Goal: Find specific page/section: Find specific page/section

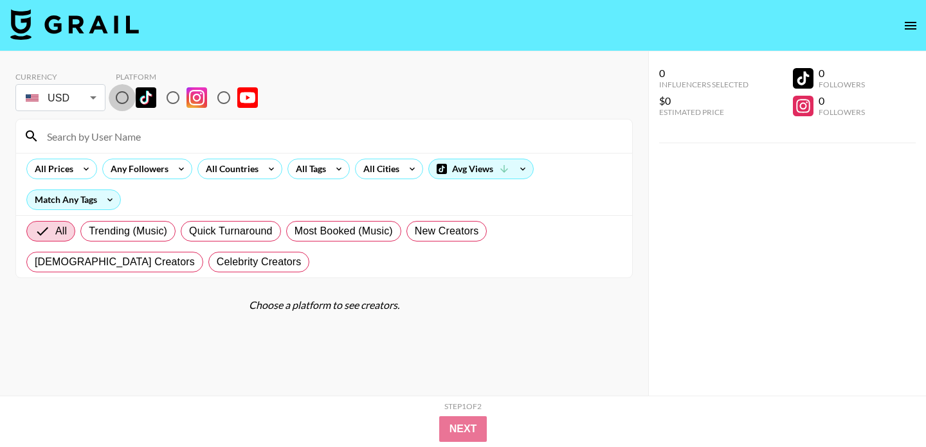
click at [123, 96] on input "radio" at bounding box center [122, 97] width 27 height 27
radio input "true"
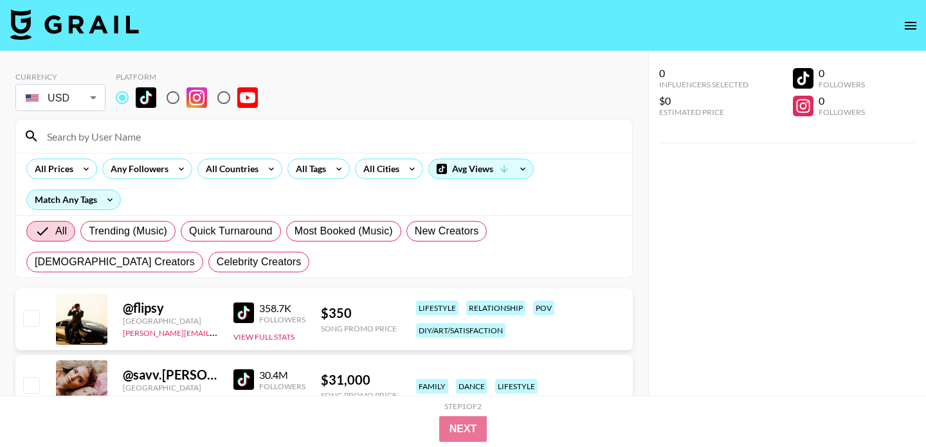
click at [128, 136] on input at bounding box center [331, 136] width 585 height 21
paste input "molchanovamua"
type input "molchanovamua"
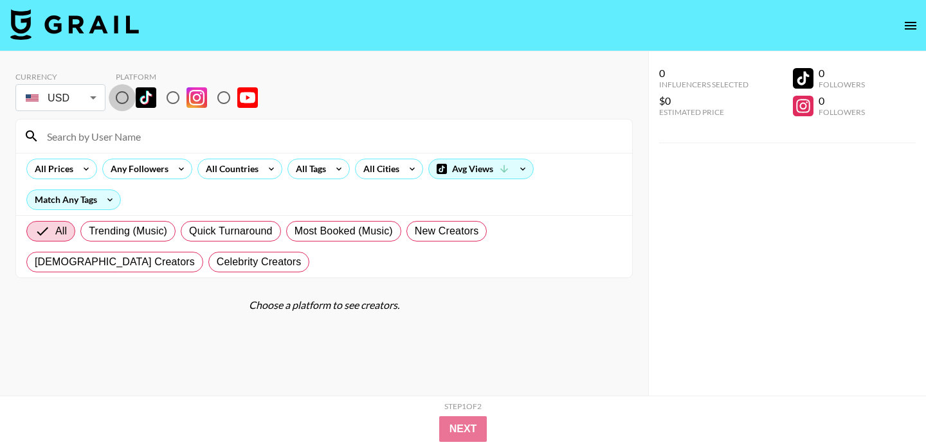
click at [125, 98] on input "radio" at bounding box center [122, 97] width 27 height 27
radio input "true"
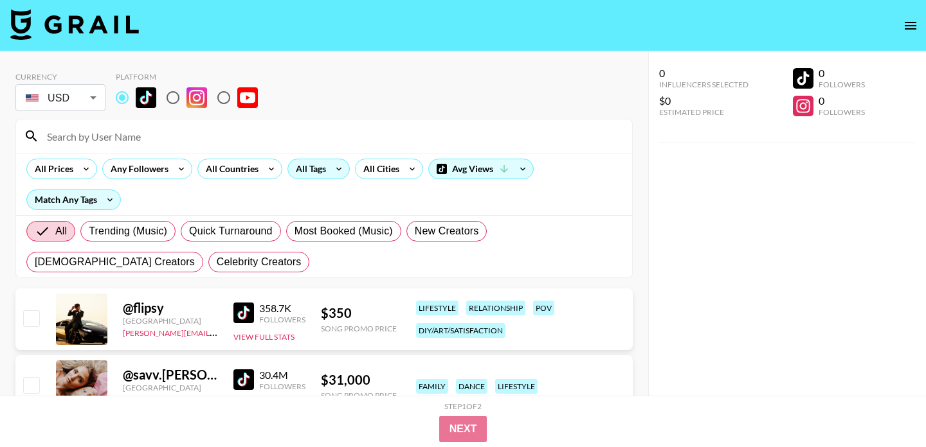
click at [319, 170] on div "All Tags" at bounding box center [308, 168] width 40 height 19
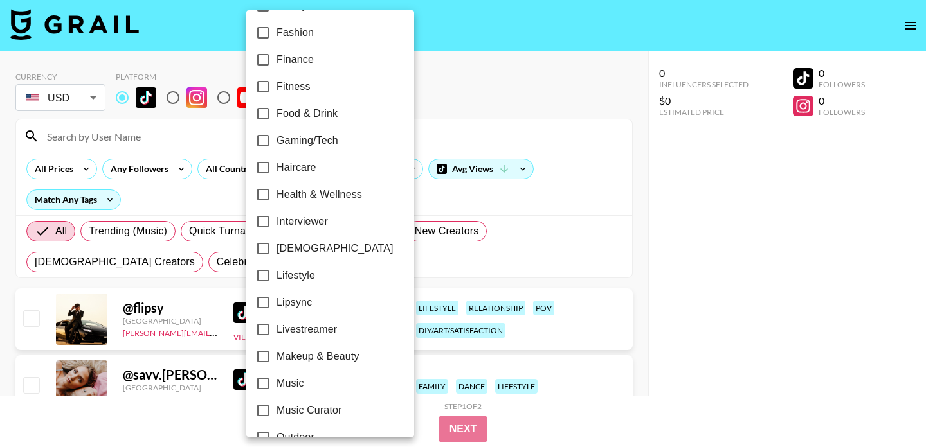
scroll to position [364, 0]
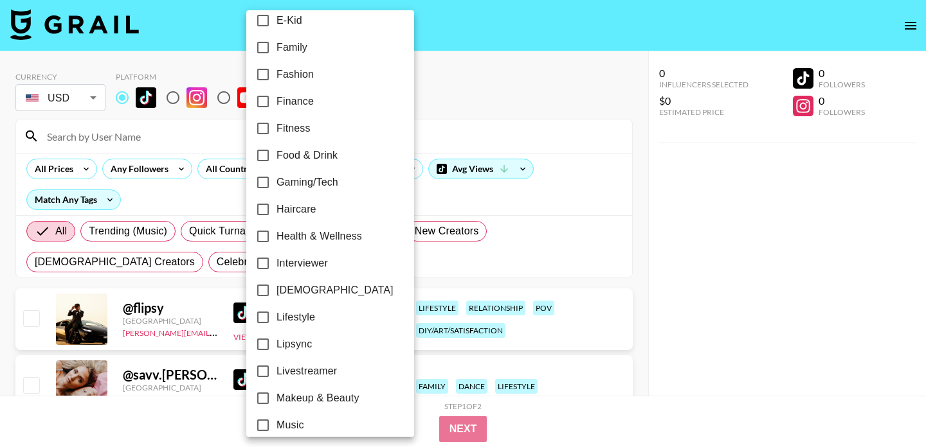
click at [303, 288] on span "[DEMOGRAPHIC_DATA]" at bounding box center [334, 290] width 117 height 15
click at [276, 288] on input "[DEMOGRAPHIC_DATA]" at bounding box center [262, 290] width 27 height 27
checkbox input "true"
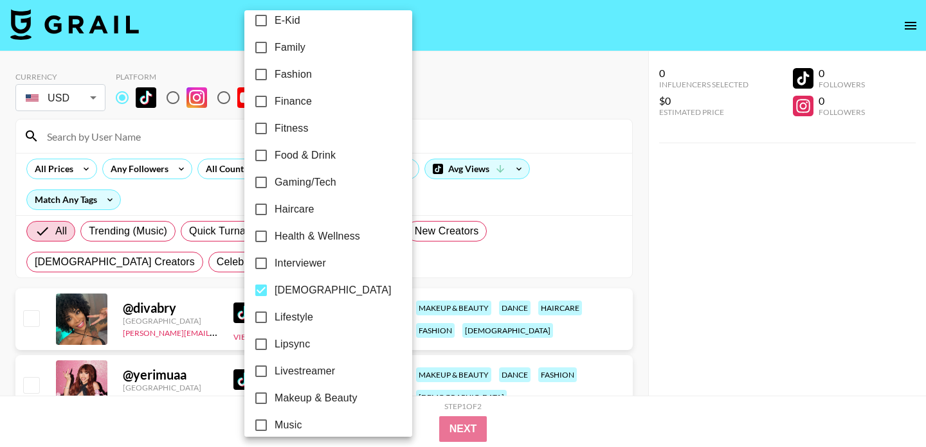
click at [168, 168] on div at bounding box center [463, 223] width 926 height 447
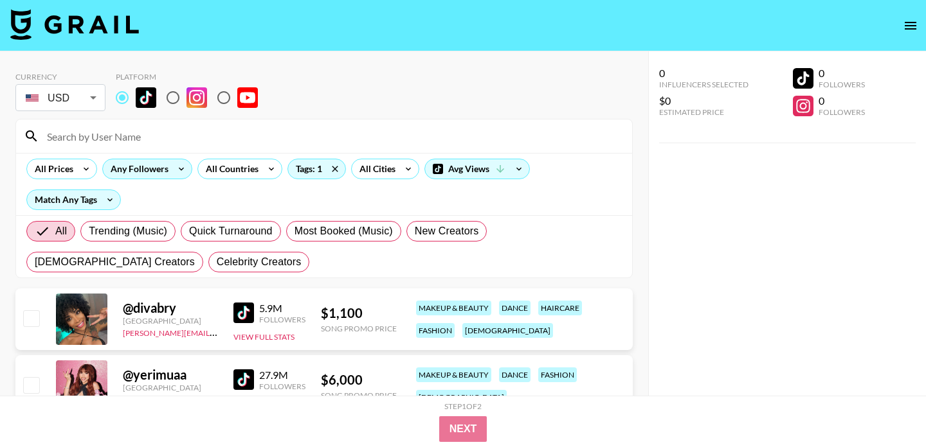
click at [177, 166] on icon at bounding box center [181, 168] width 21 height 19
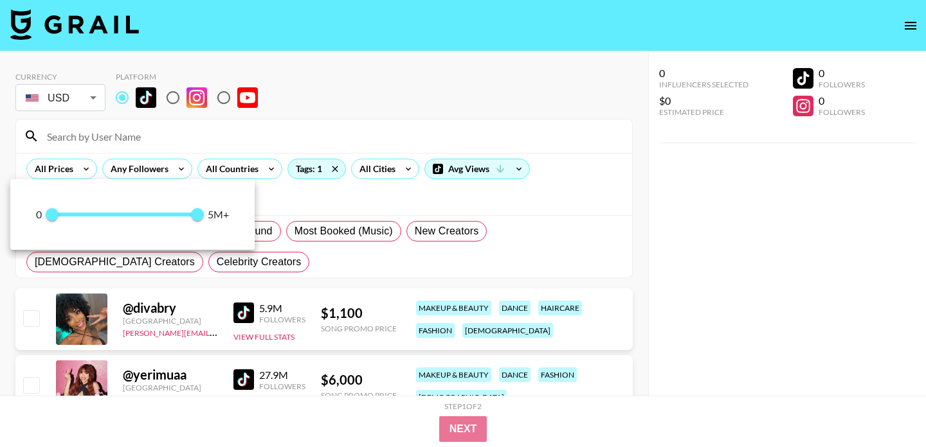
click at [74, 165] on div at bounding box center [463, 223] width 926 height 447
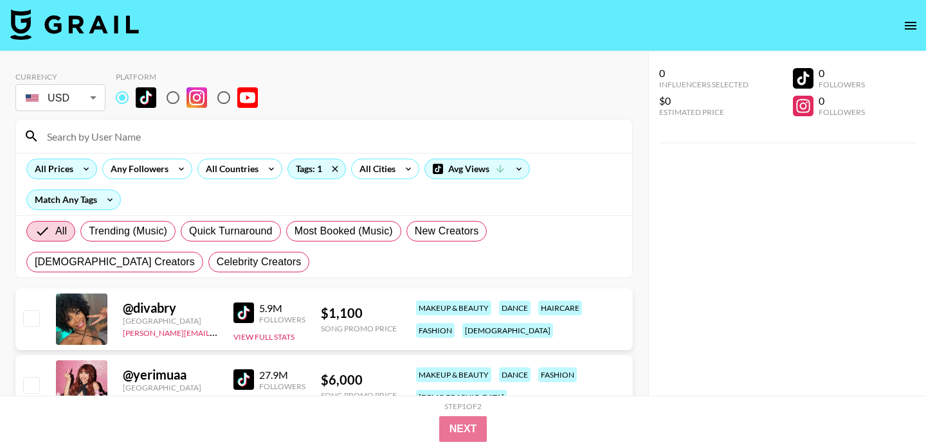
click at [76, 168] on icon at bounding box center [86, 168] width 21 height 19
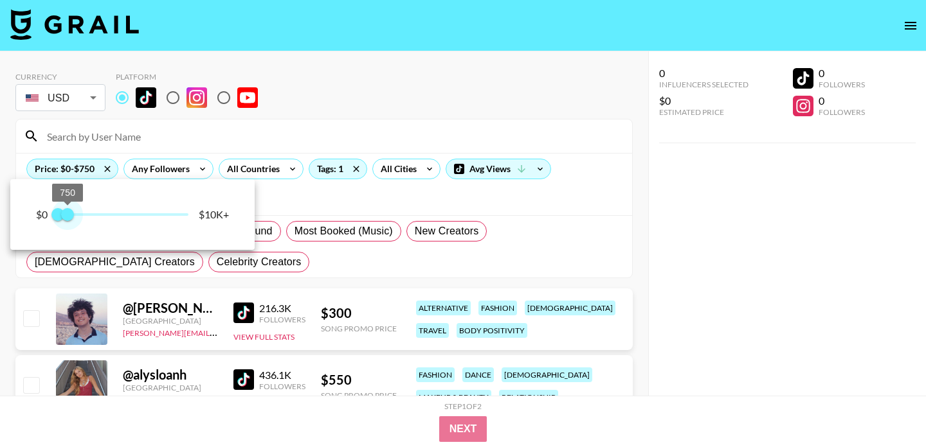
type input "500"
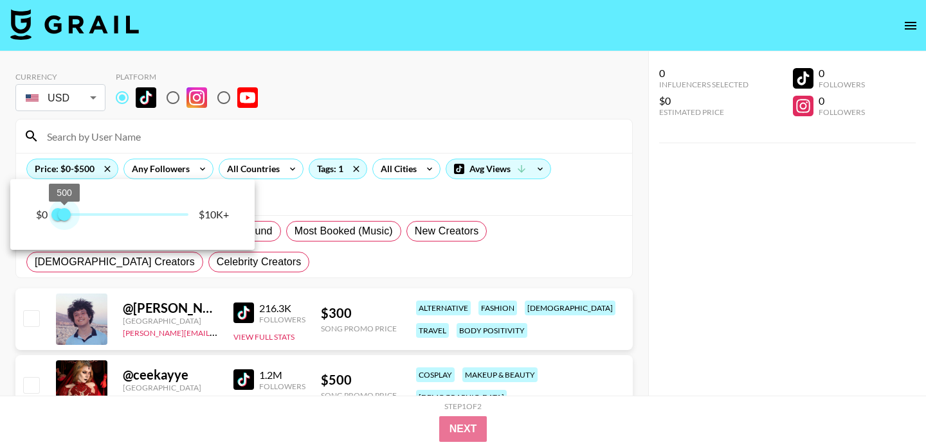
drag, startPoint x: 192, startPoint y: 211, endPoint x: 66, endPoint y: 213, distance: 126.6
click at [66, 213] on span "500" at bounding box center [64, 214] width 13 height 13
click at [727, 283] on div at bounding box center [463, 223] width 926 height 447
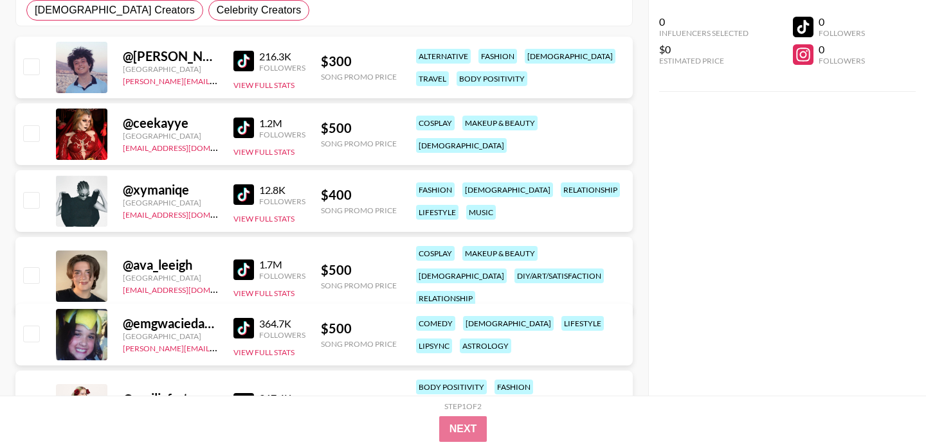
scroll to position [253, 0]
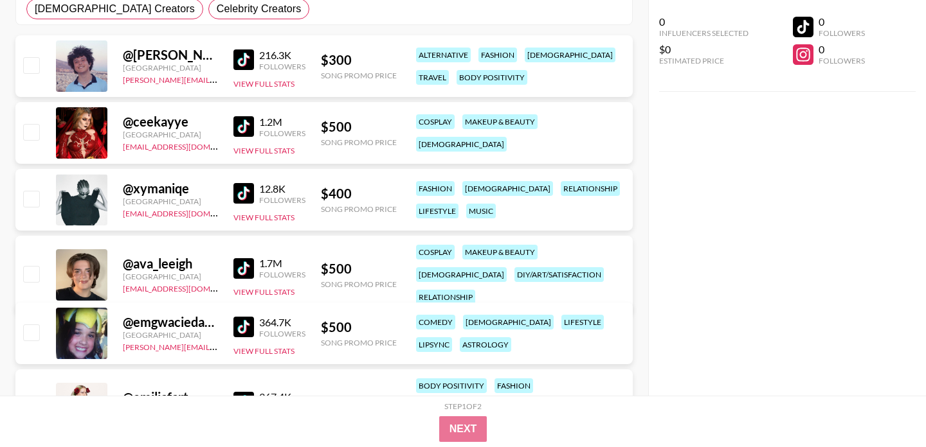
click at [241, 60] on img at bounding box center [243, 59] width 21 height 21
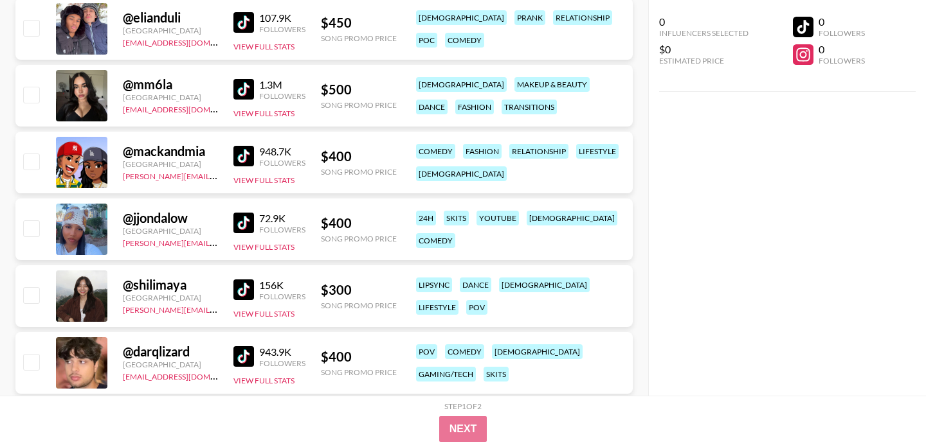
scroll to position [827, 0]
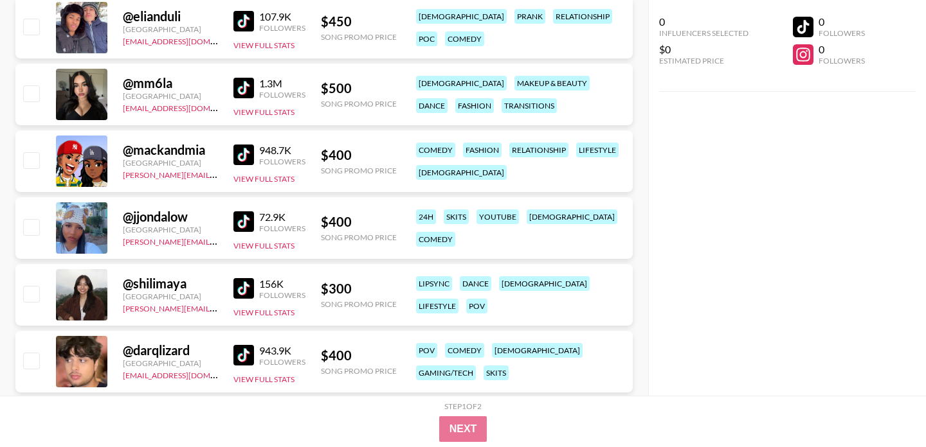
click at [242, 85] on img at bounding box center [243, 88] width 21 height 21
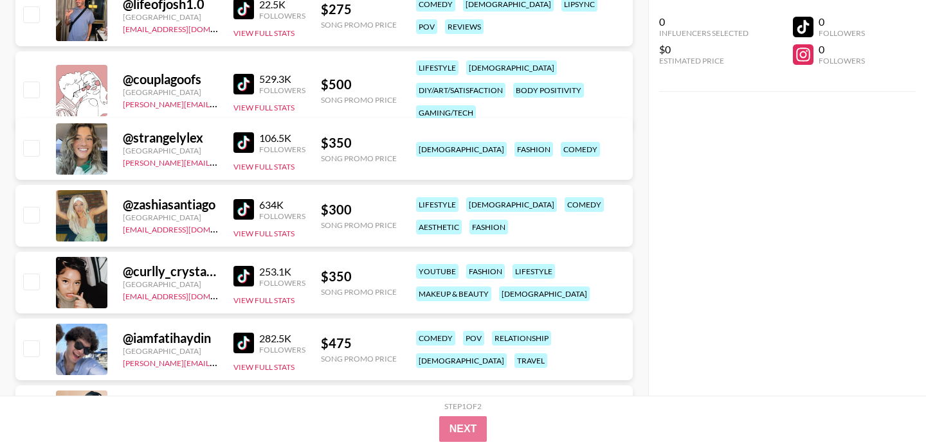
scroll to position [1937, 0]
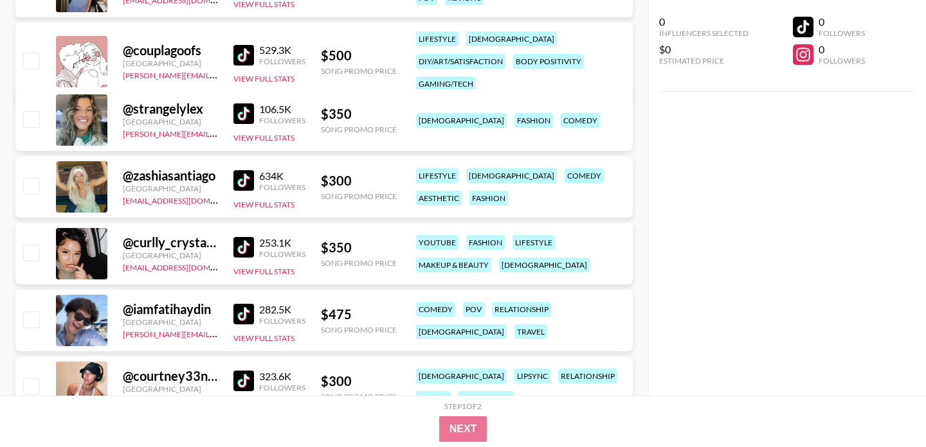
click at [238, 109] on img at bounding box center [243, 113] width 21 height 21
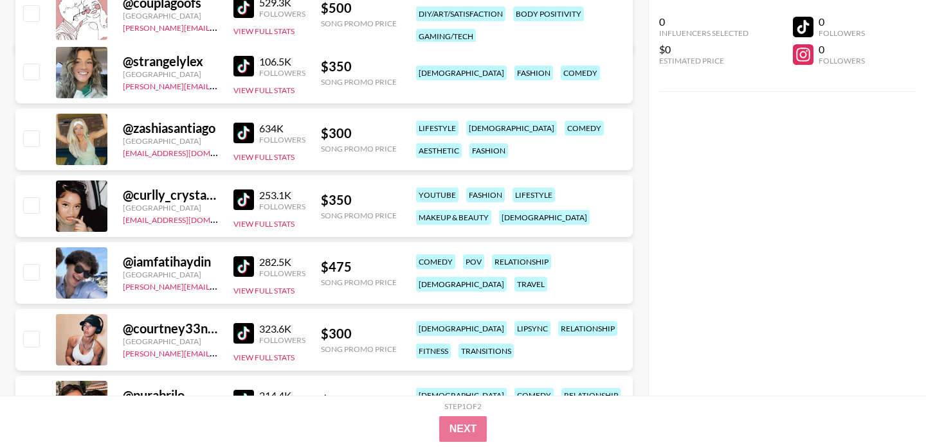
scroll to position [1986, 0]
click at [246, 204] on img at bounding box center [243, 199] width 21 height 21
click at [252, 336] on img at bounding box center [243, 333] width 21 height 21
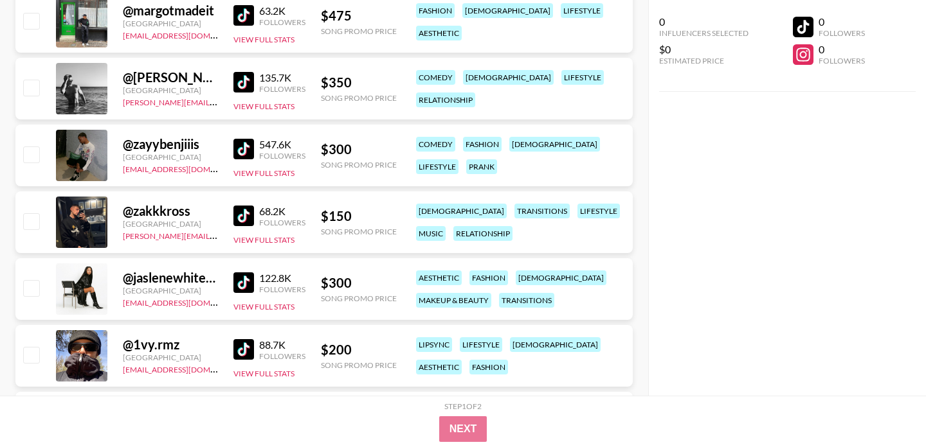
scroll to position [3046, 0]
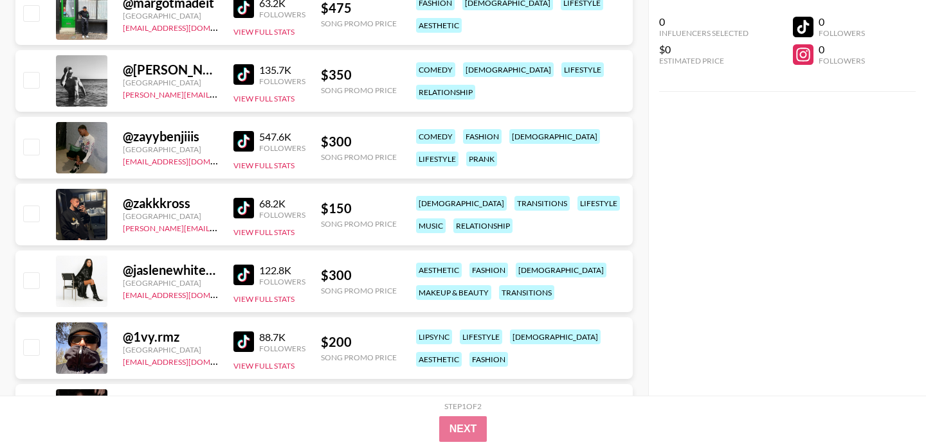
click at [249, 146] on img at bounding box center [243, 141] width 21 height 21
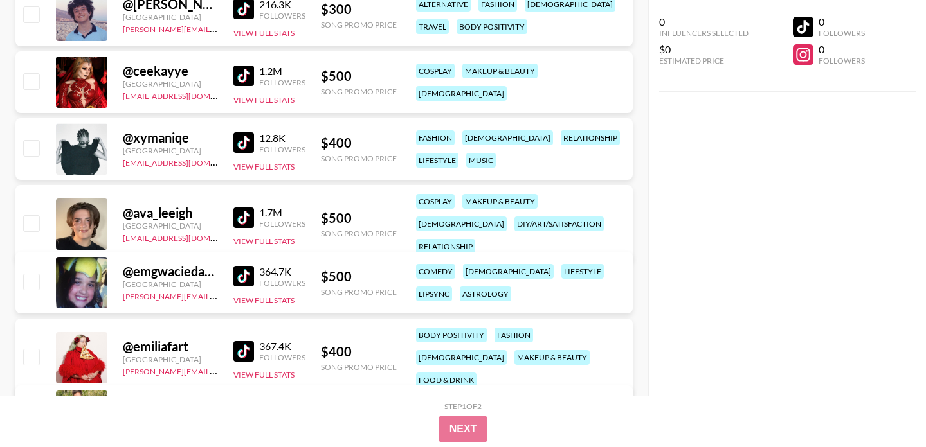
scroll to position [0, 0]
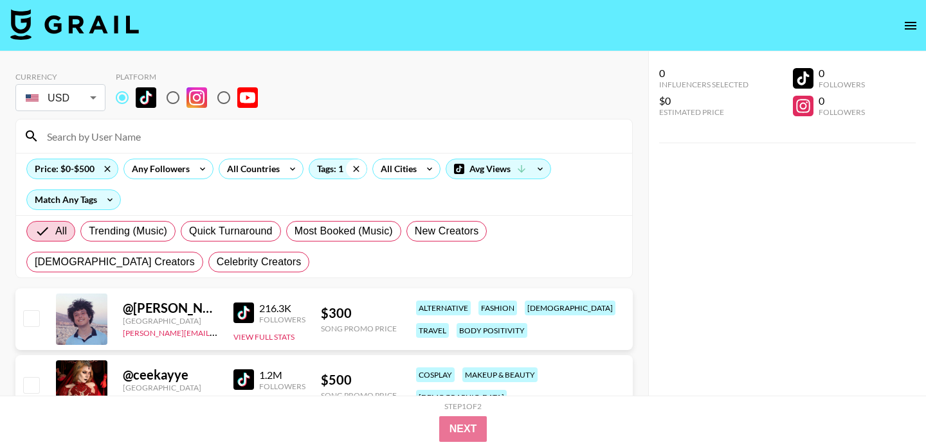
click at [354, 172] on icon at bounding box center [356, 168] width 21 height 19
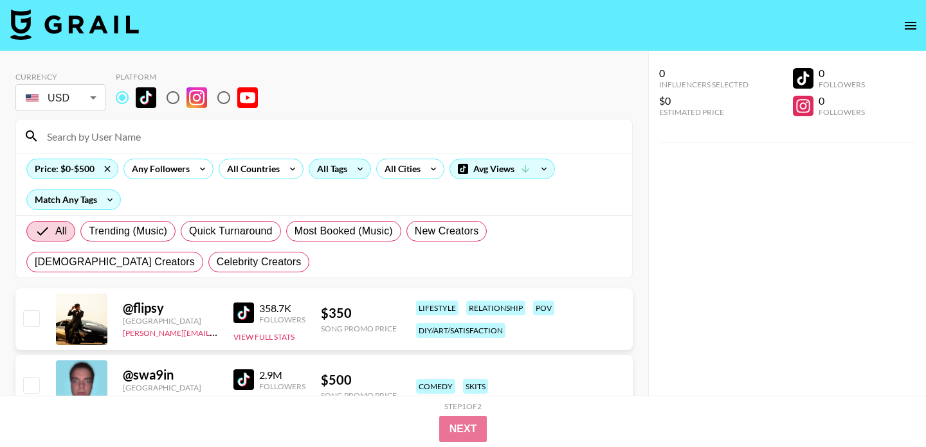
click at [334, 170] on div "All Tags" at bounding box center [329, 168] width 40 height 19
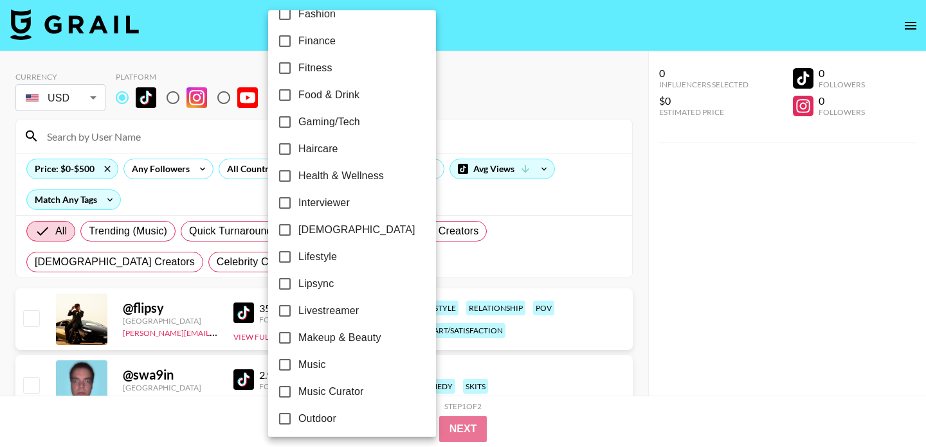
scroll to position [424, 0]
click at [353, 338] on span "Makeup & Beauty" at bounding box center [339, 338] width 83 height 15
click at [298, 338] on input "Makeup & Beauty" at bounding box center [284, 338] width 27 height 27
checkbox input "true"
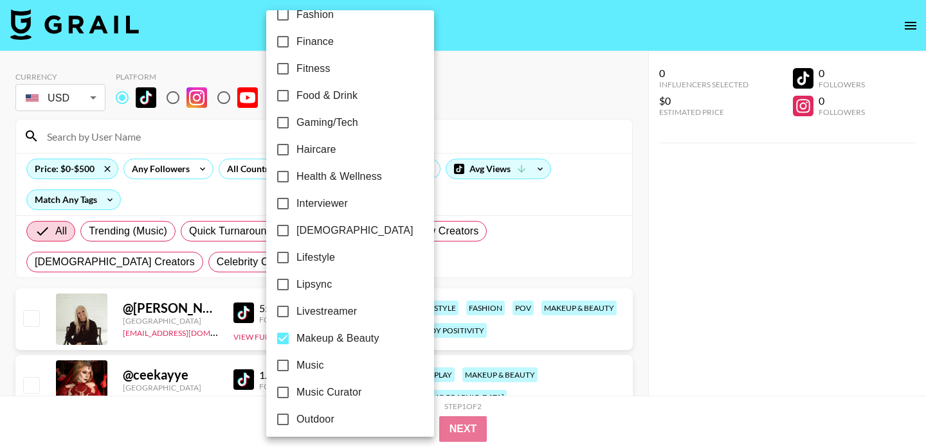
click at [490, 62] on div at bounding box center [463, 223] width 926 height 447
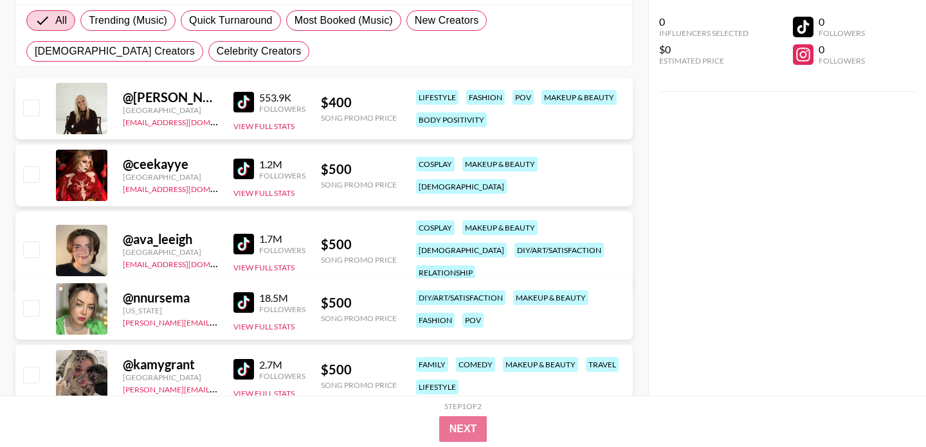
scroll to position [213, 0]
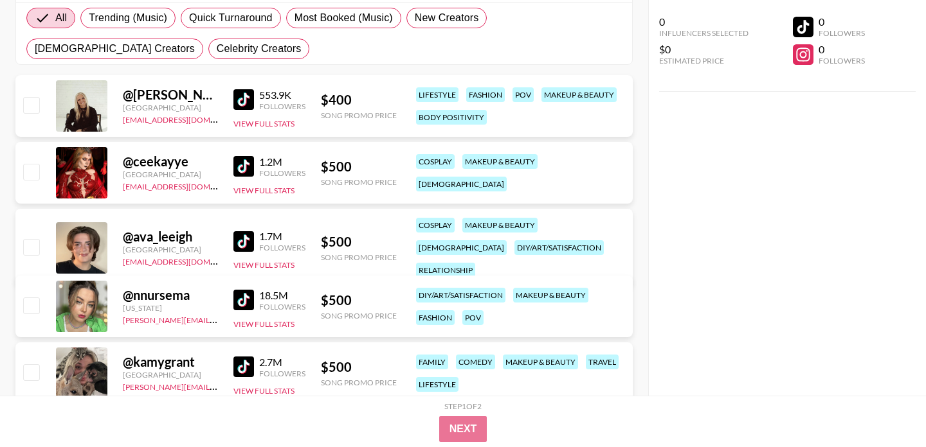
click at [240, 170] on img at bounding box center [243, 166] width 21 height 21
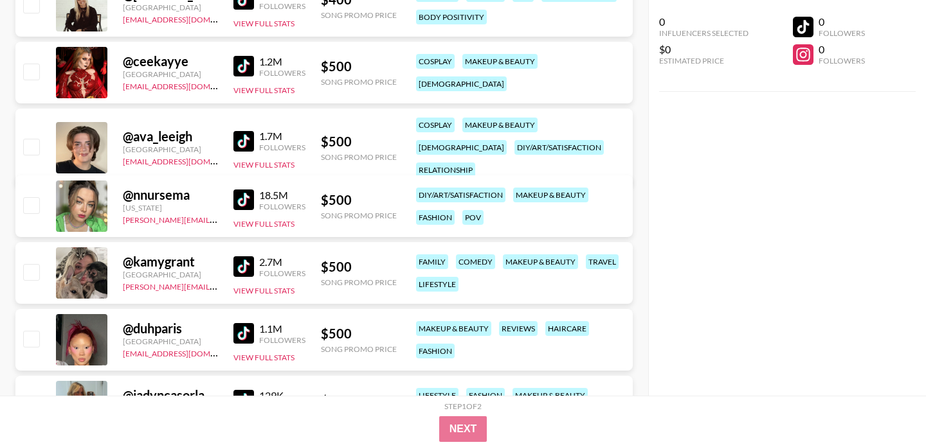
scroll to position [315, 0]
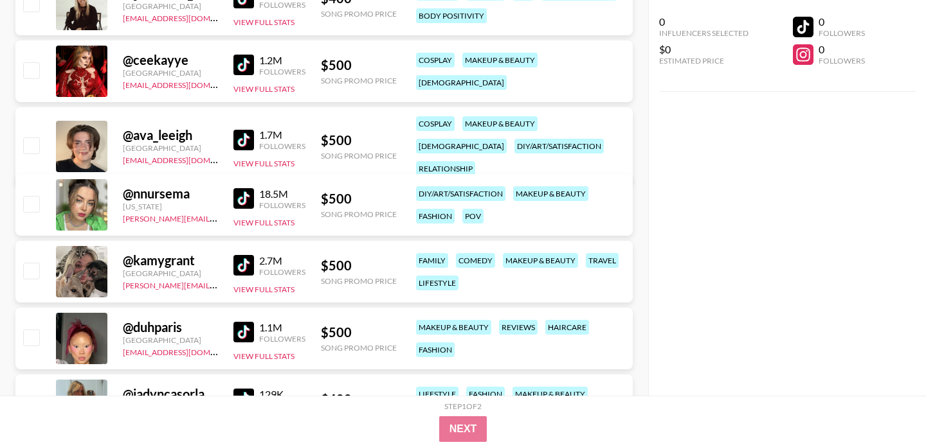
click at [242, 130] on img at bounding box center [243, 140] width 21 height 21
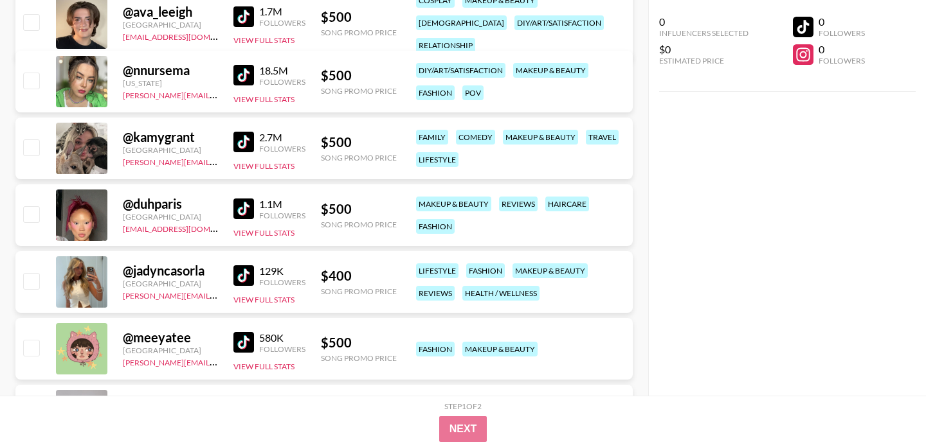
scroll to position [439, 0]
click at [251, 209] on img at bounding box center [243, 208] width 21 height 21
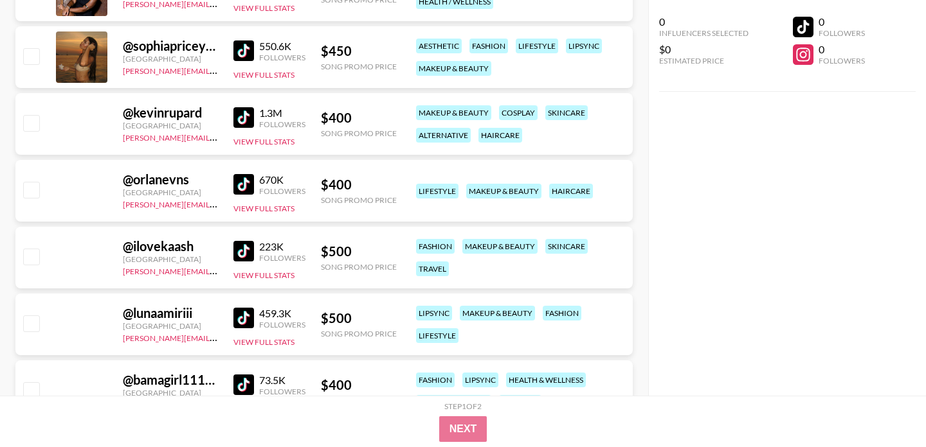
scroll to position [1934, 0]
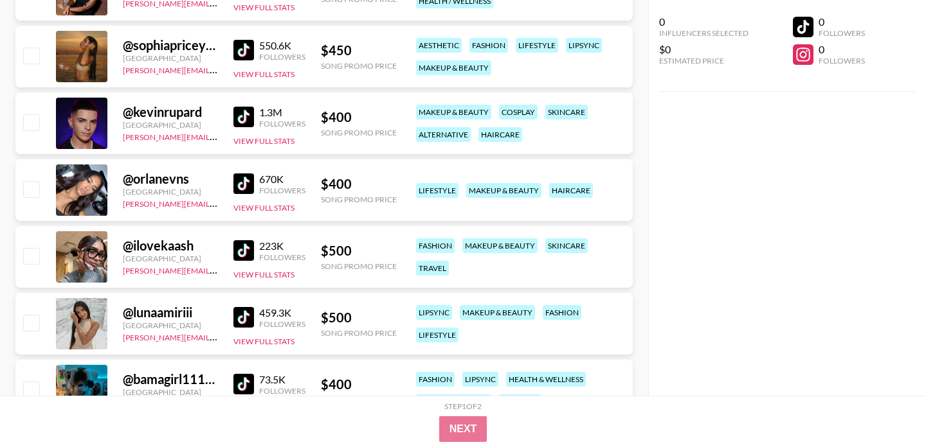
click at [242, 180] on img at bounding box center [243, 184] width 21 height 21
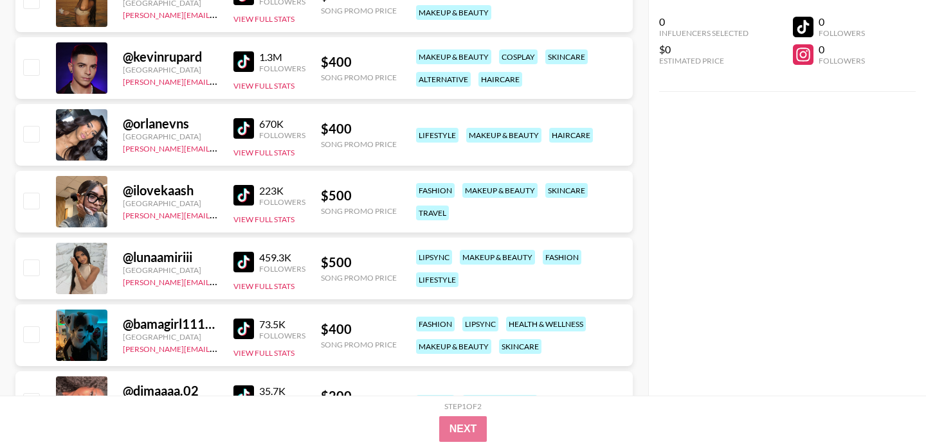
scroll to position [1990, 0]
click at [242, 200] on img at bounding box center [243, 194] width 21 height 21
click at [240, 260] on img at bounding box center [243, 261] width 21 height 21
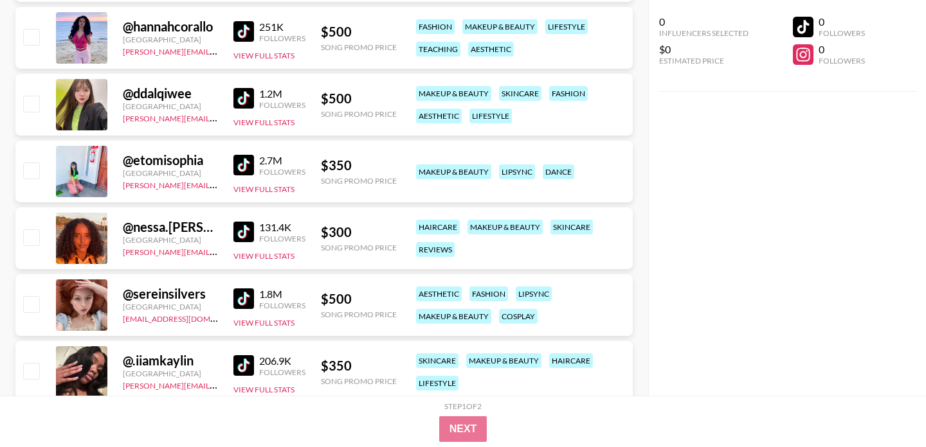
scroll to position [2488, 0]
click at [242, 223] on img at bounding box center [243, 231] width 21 height 21
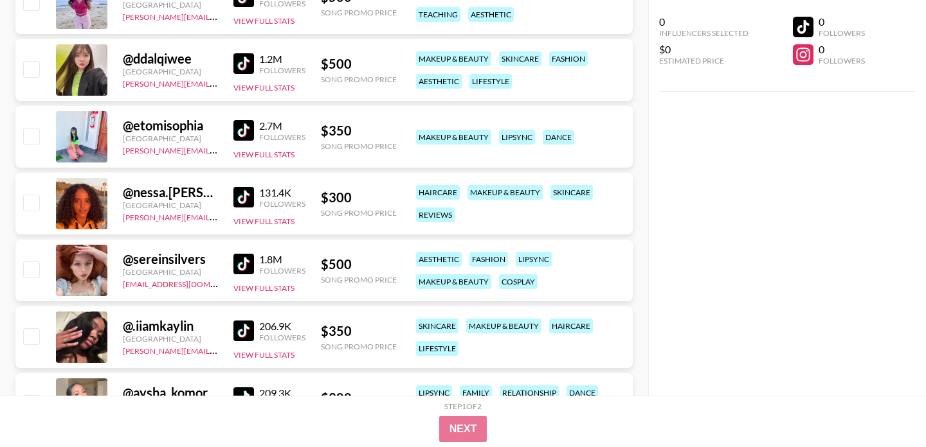
scroll to position [2538, 0]
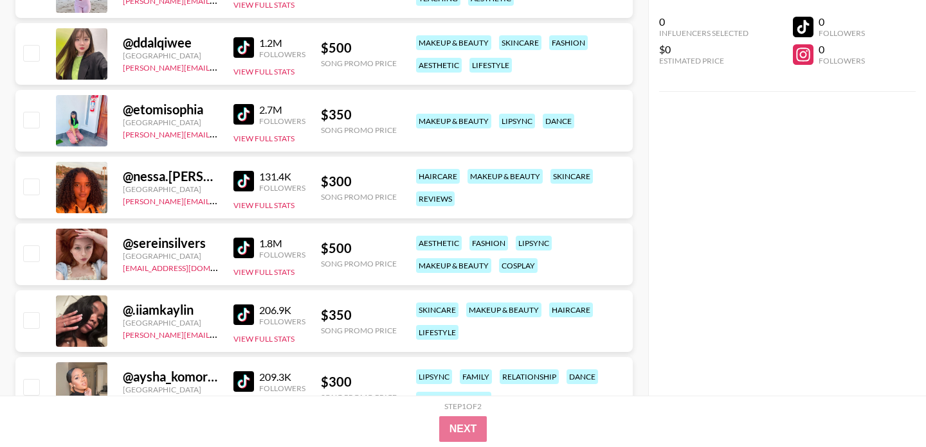
click at [243, 315] on img at bounding box center [243, 315] width 21 height 21
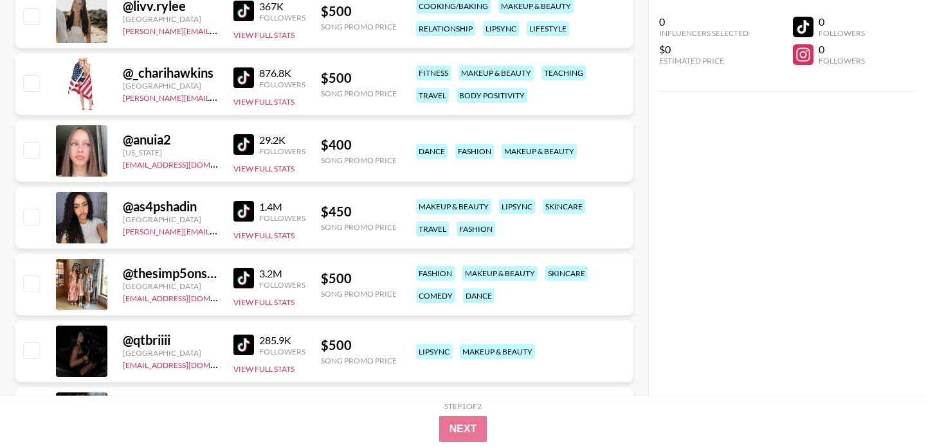
scroll to position [2977, 0]
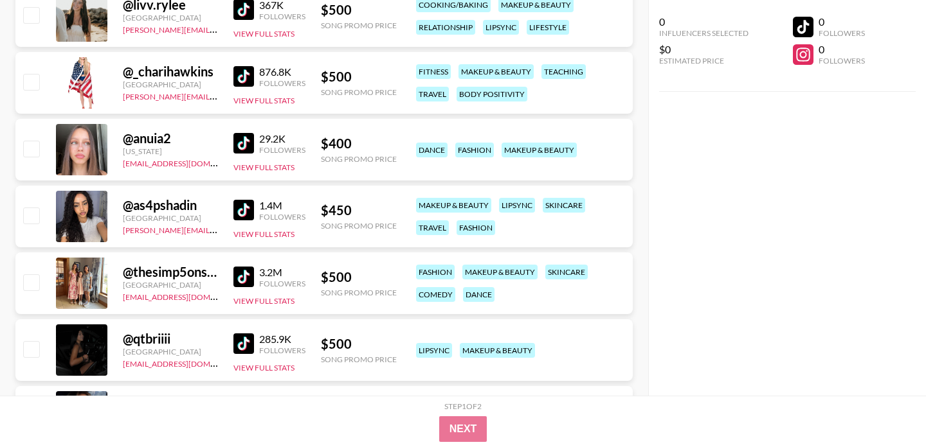
click at [246, 208] on img at bounding box center [243, 210] width 21 height 21
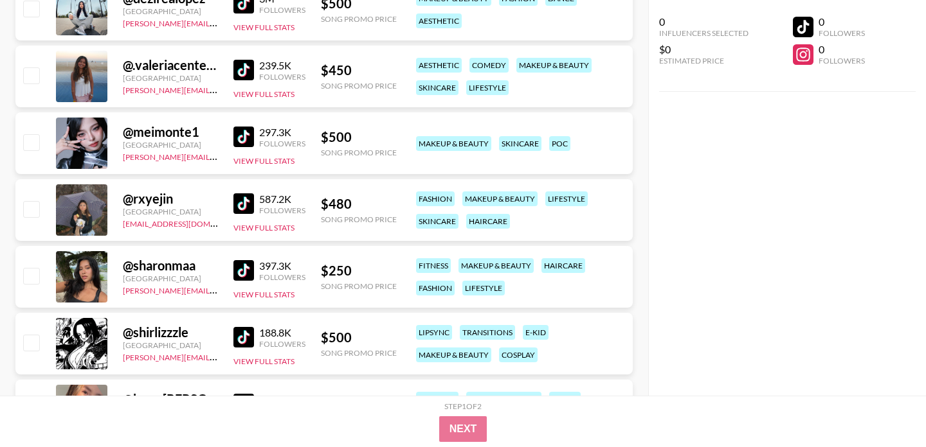
scroll to position [3517, 0]
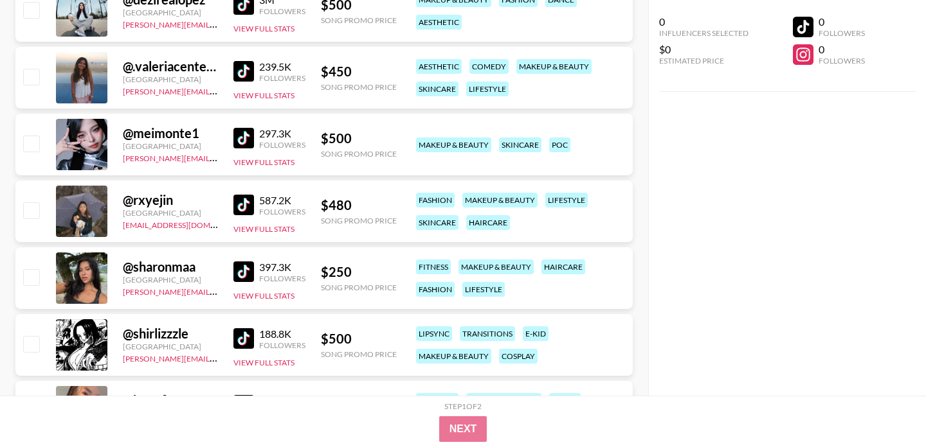
click at [250, 274] on img at bounding box center [243, 272] width 21 height 21
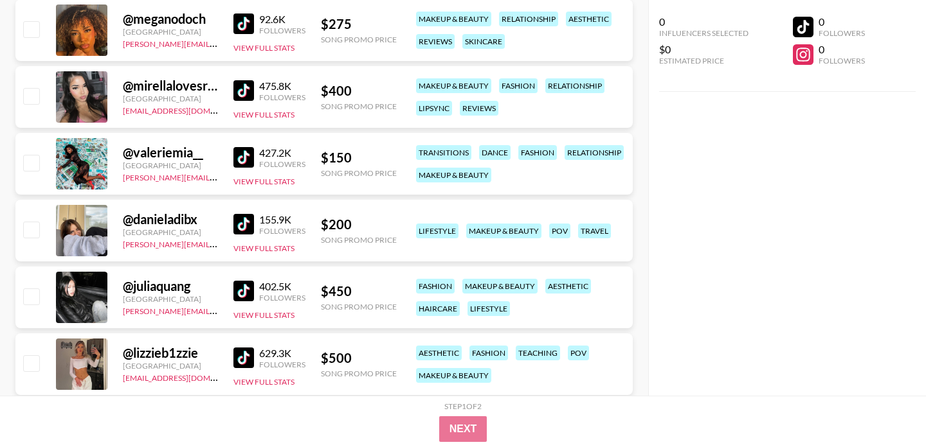
scroll to position [4039, 0]
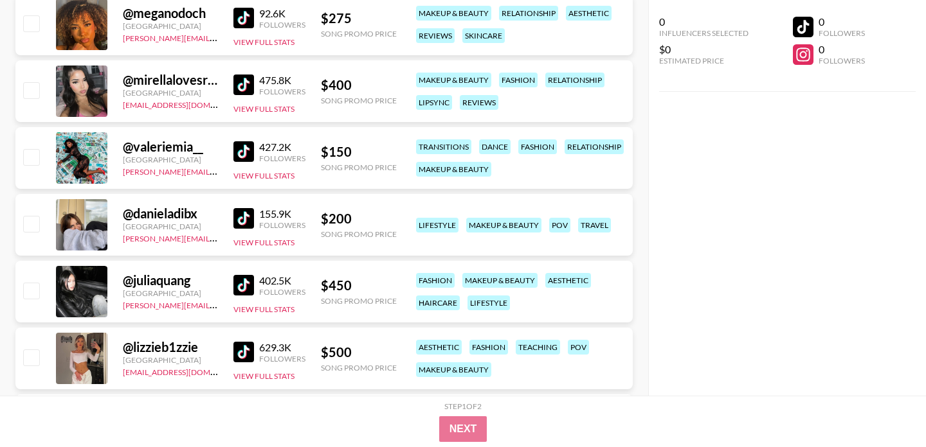
click at [240, 287] on img at bounding box center [243, 285] width 21 height 21
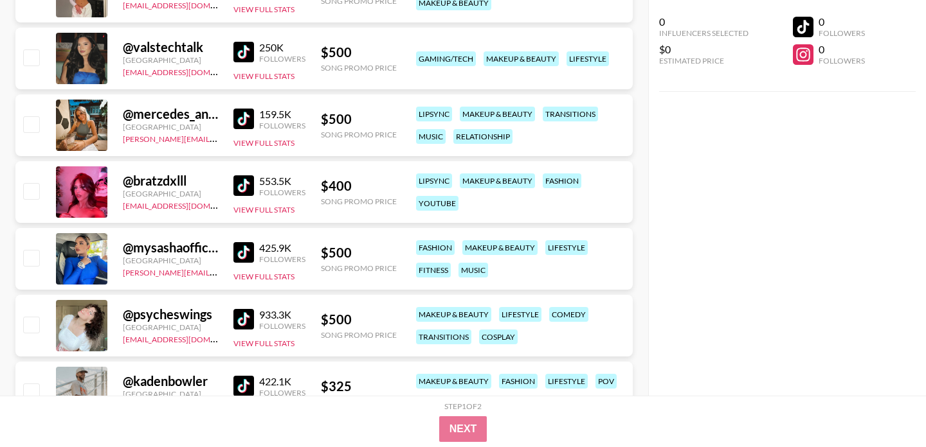
scroll to position [4407, 0]
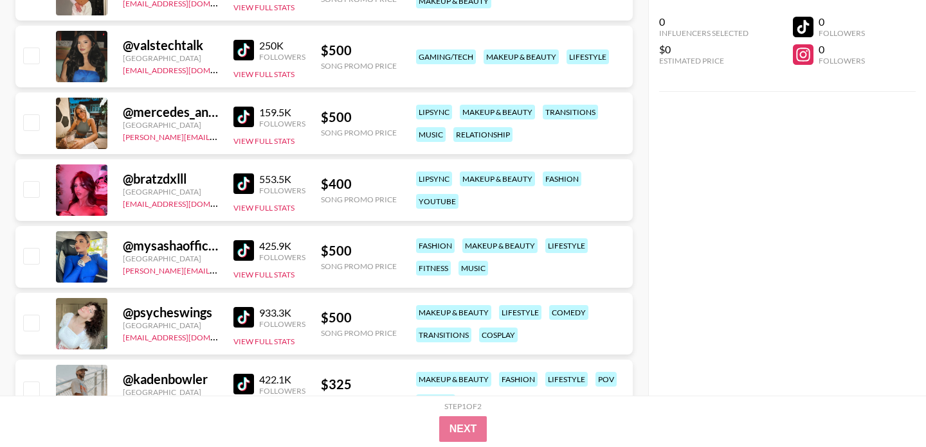
click at [244, 183] on img at bounding box center [243, 184] width 21 height 21
